Goal: Check status: Check status

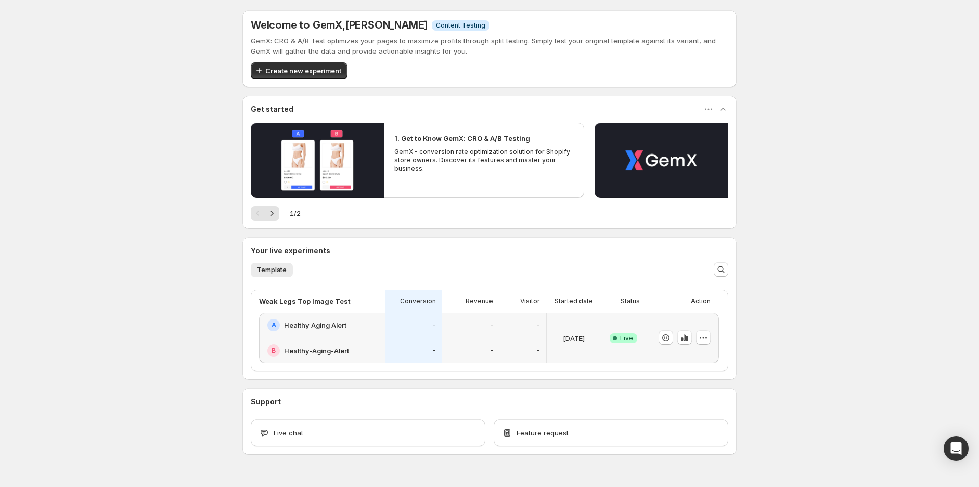
click at [409, 347] on div "-" at bounding box center [413, 350] width 45 height 13
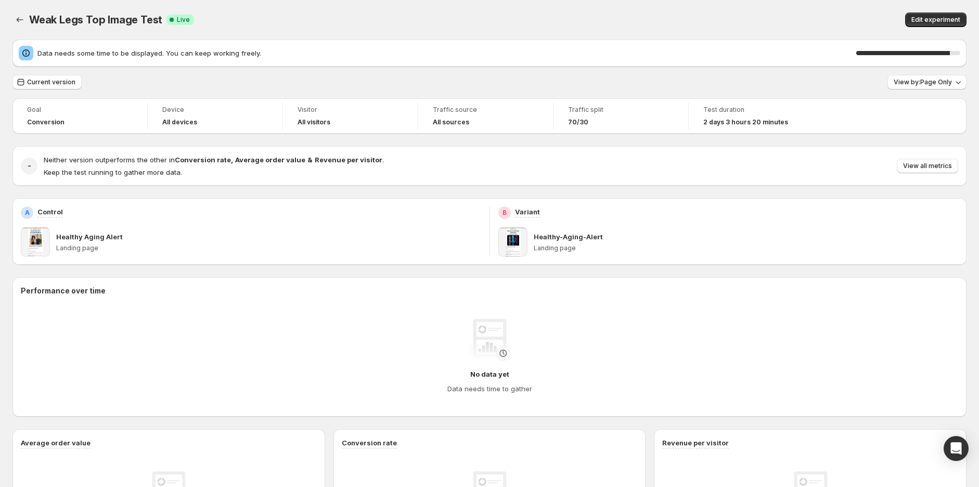
click at [769, 28] on div "Weak Legs Top Image Test. This page is ready Weak Legs Top Image Test Success C…" at bounding box center [489, 20] width 954 height 40
click at [936, 172] on button "View all metrics" at bounding box center [927, 166] width 61 height 15
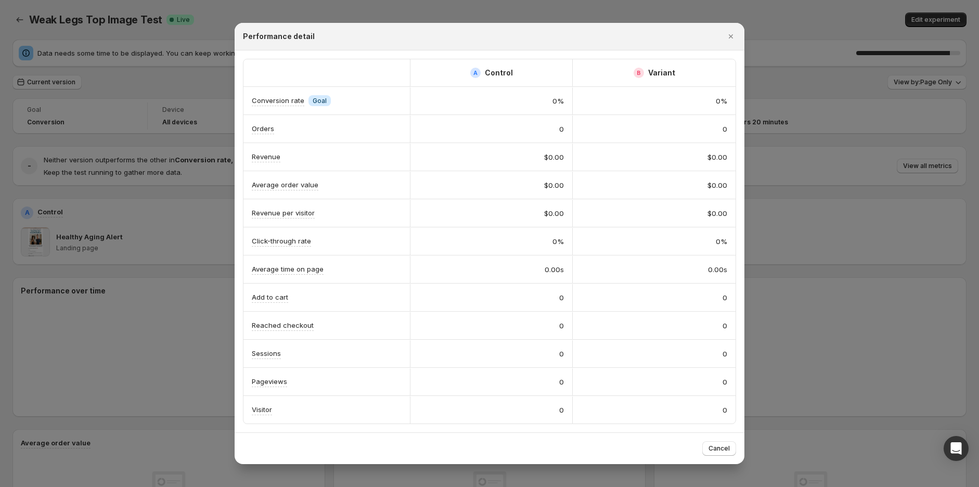
click at [730, 38] on icon "Close" at bounding box center [730, 36] width 10 height 10
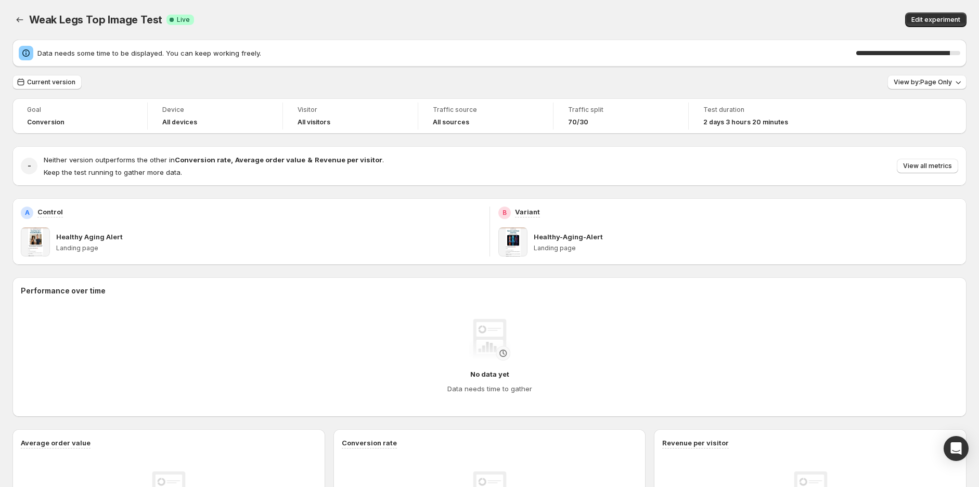
click at [684, 6] on div "Weak Legs Top Image Test. This page is ready Weak Legs Top Image Test Success C…" at bounding box center [489, 20] width 954 height 40
